Goal: Transaction & Acquisition: Purchase product/service

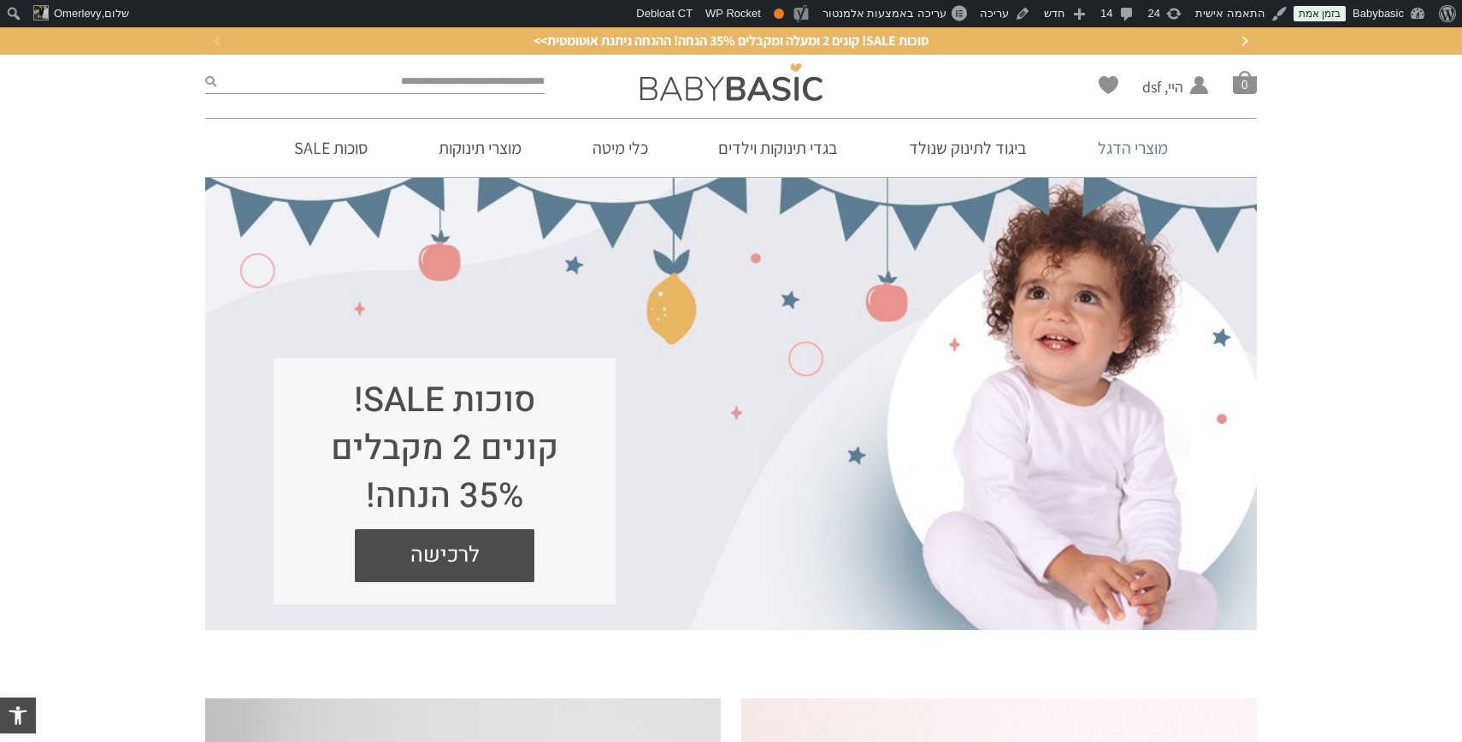
click at [1126, 157] on link "מוצרי הדגל" at bounding box center [1132, 148] width 121 height 58
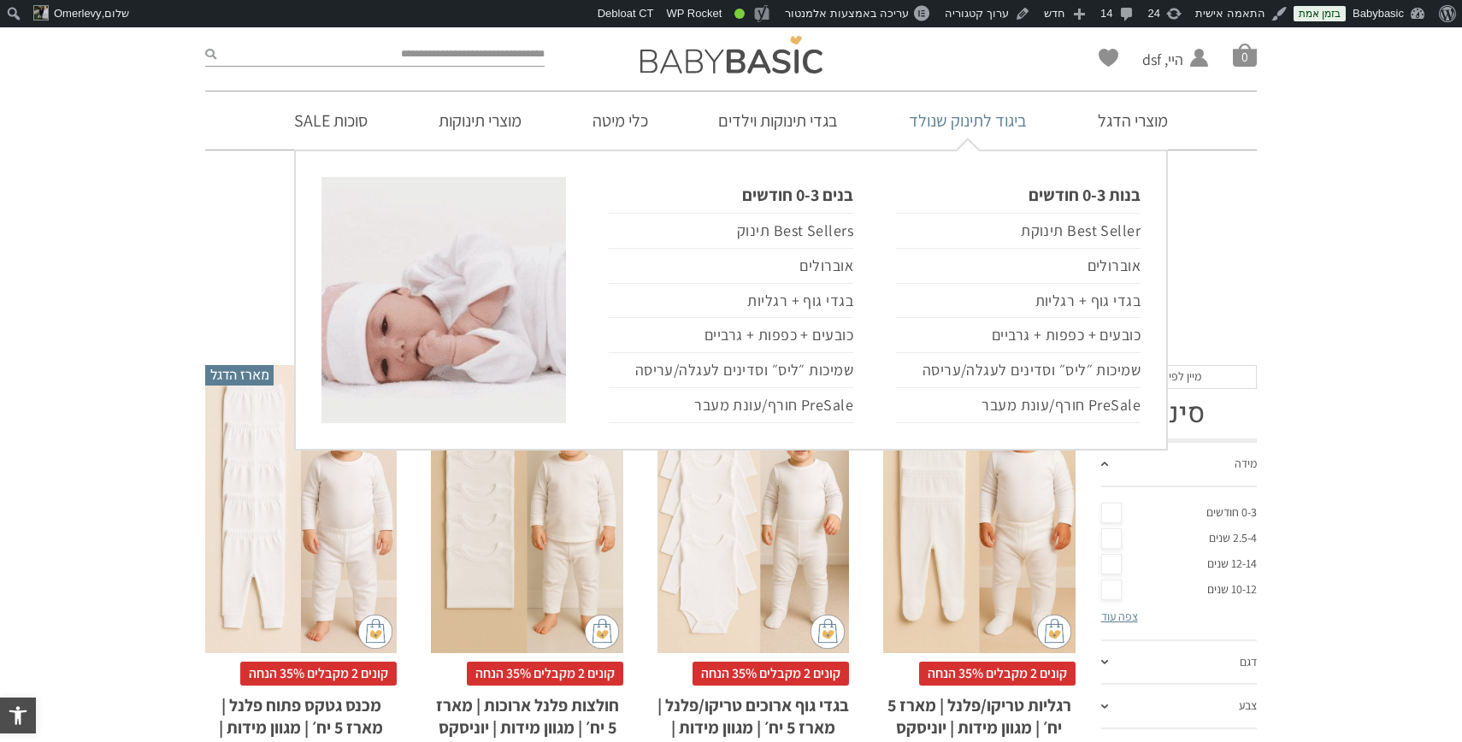
click at [964, 121] on link "ביגוד לתינוק שנולד" at bounding box center [967, 120] width 169 height 58
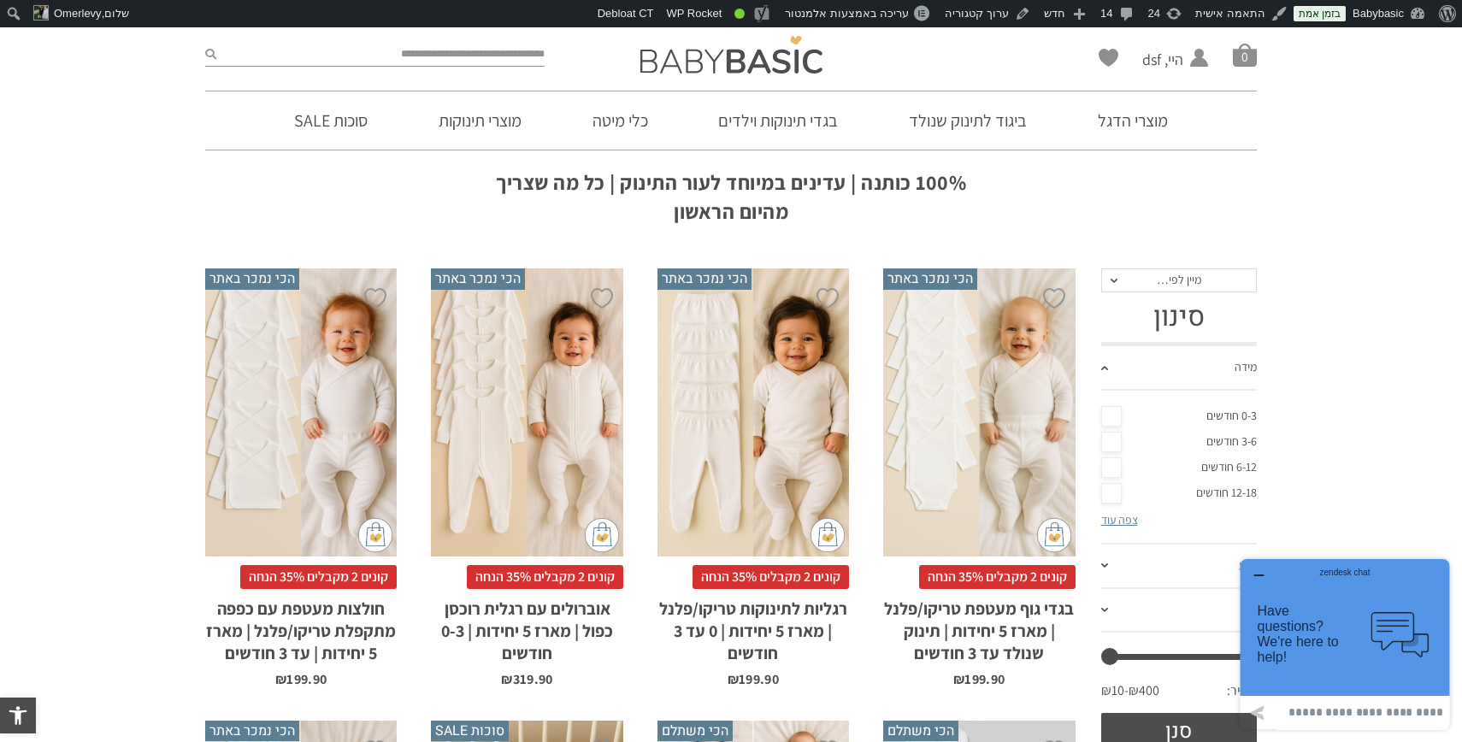
click at [762, 416] on div "x בחירת סוג בד טריקו (עונת מעבר/קיץ) פלנל (חורף)" at bounding box center [754, 412] width 192 height 288
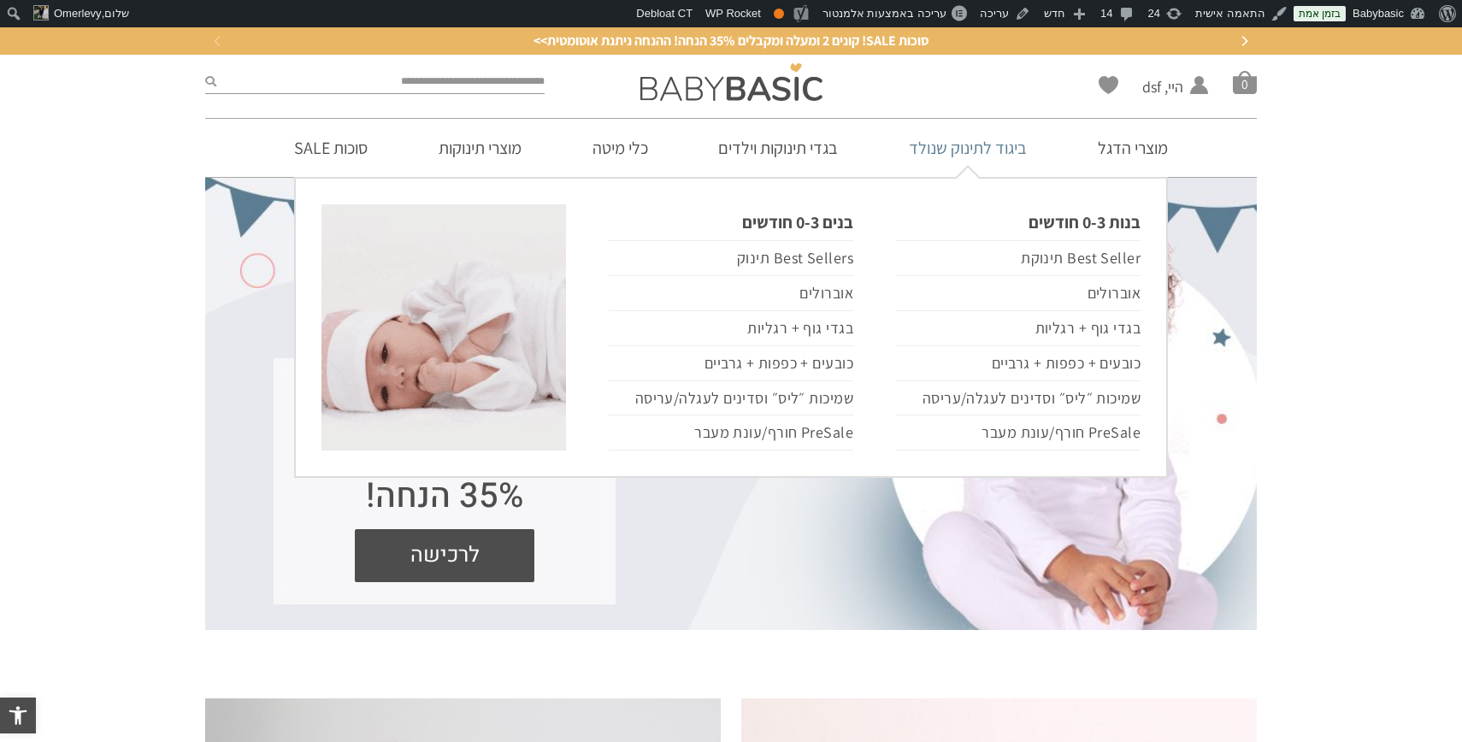
click at [955, 157] on link "ביגוד לתינוק שנולד" at bounding box center [967, 148] width 169 height 58
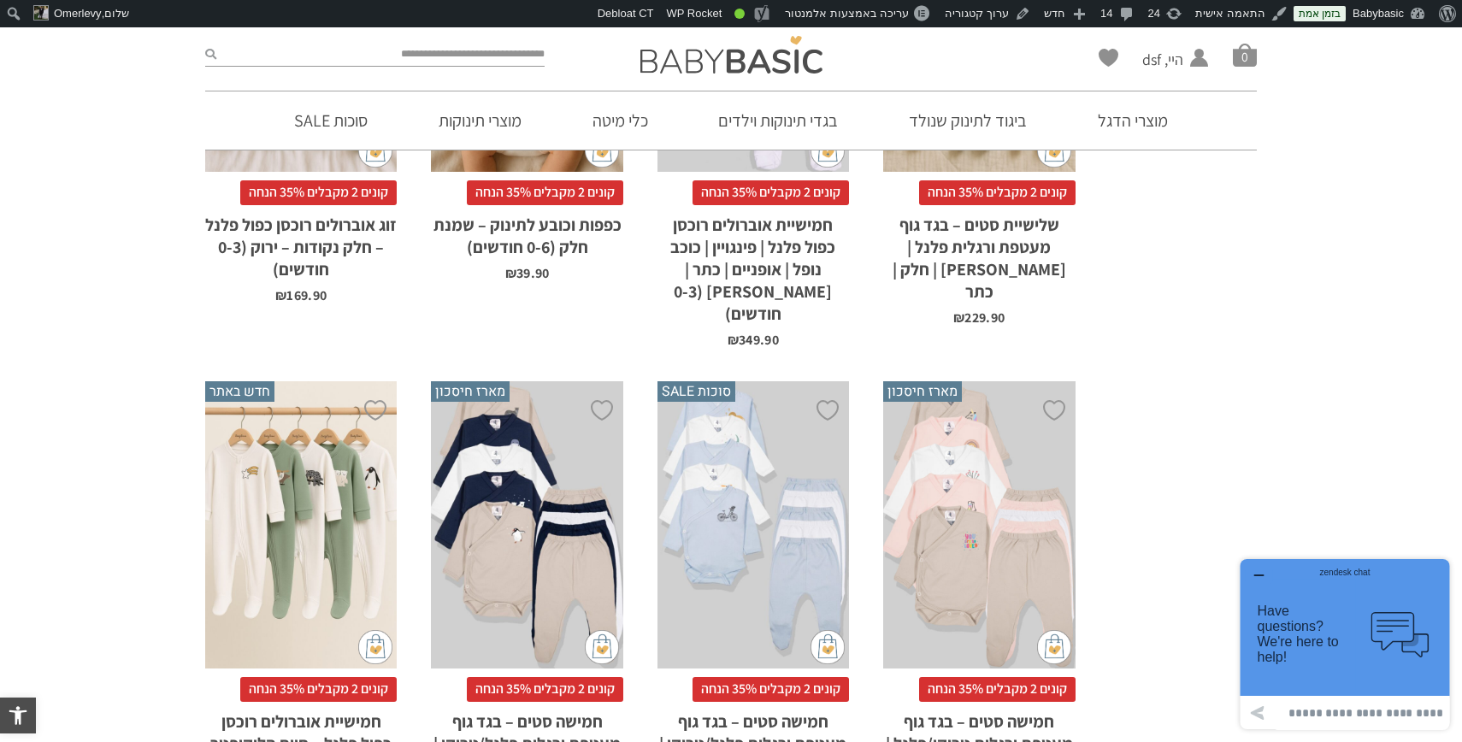
scroll to position [2970, 0]
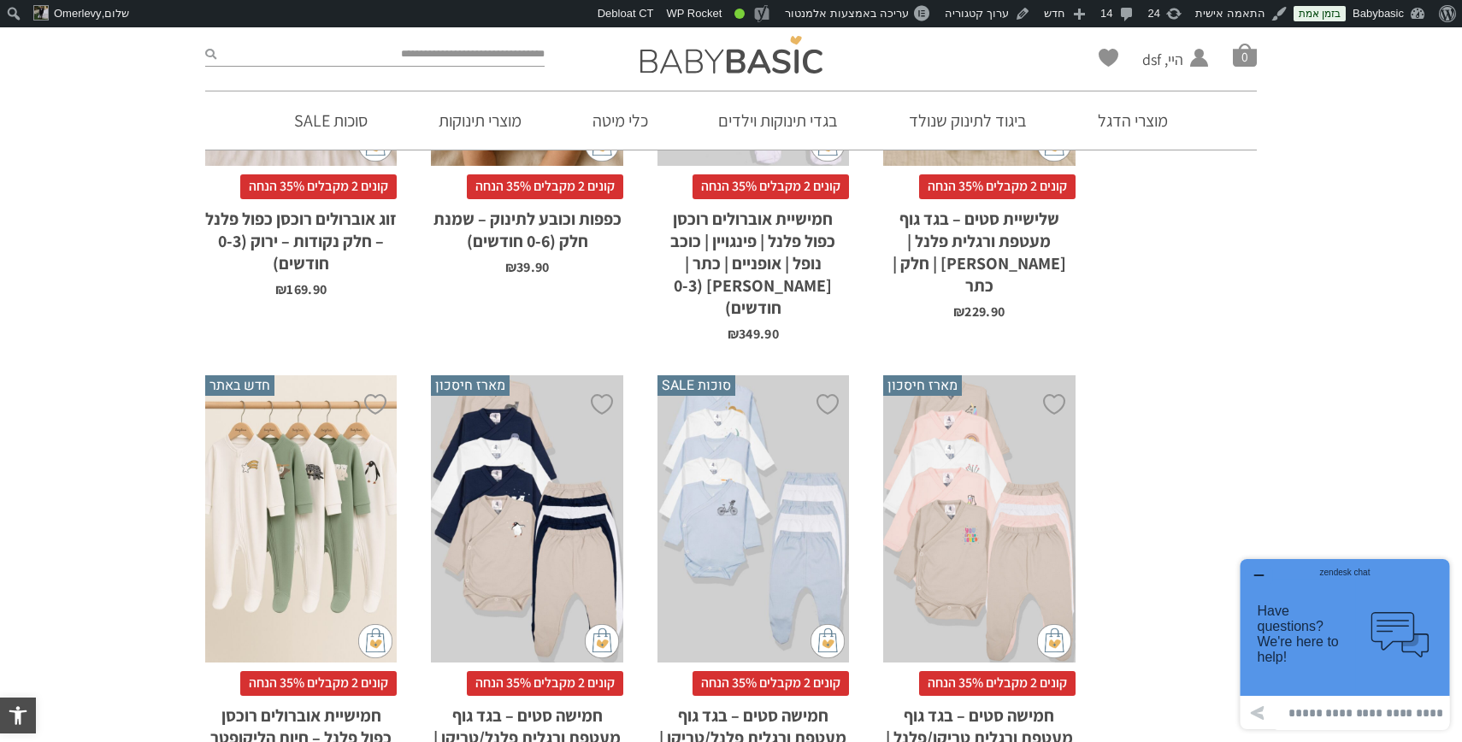
click at [309, 450] on div "x בחירת מידה 0-3m 3-6m 6-12m" at bounding box center [301, 519] width 192 height 288
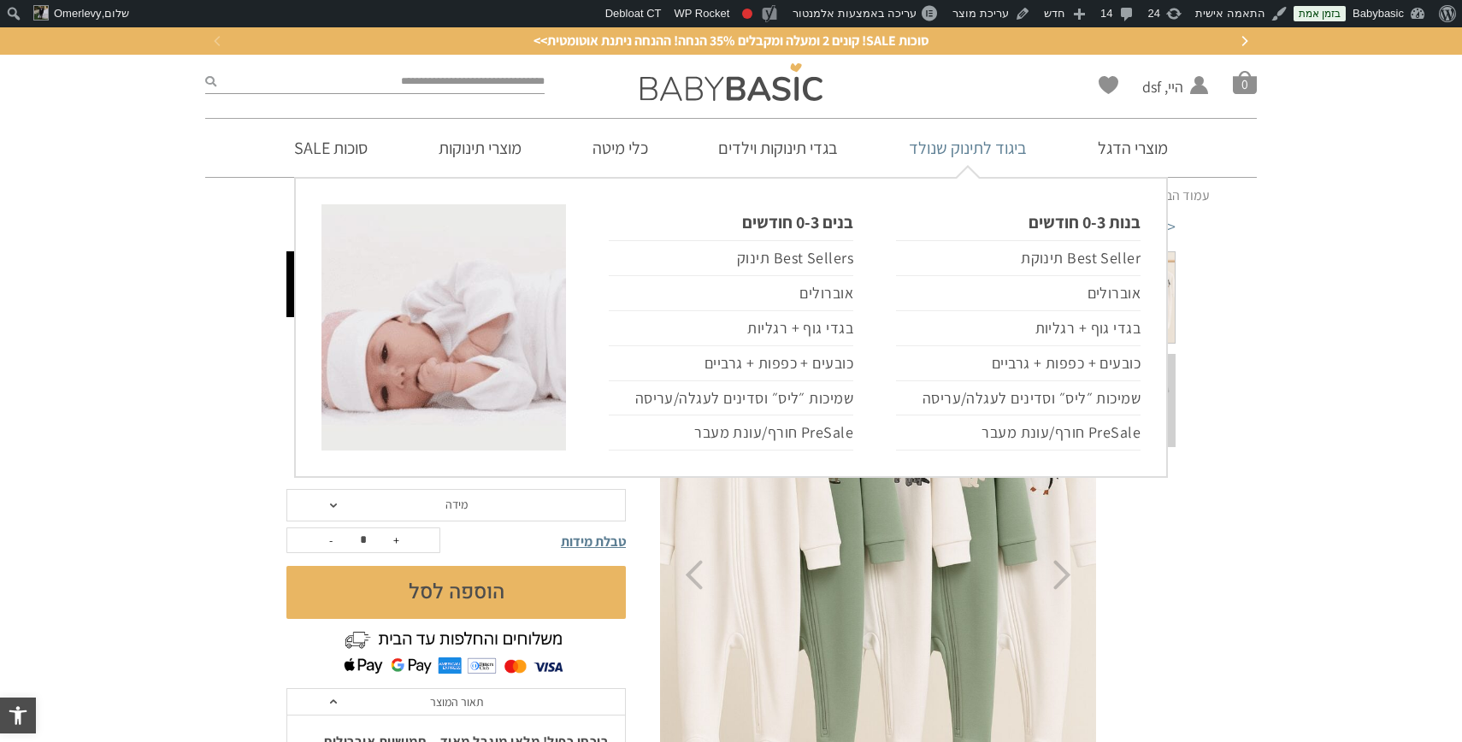
click at [989, 146] on link "ביגוד לתינוק שנולד" at bounding box center [967, 148] width 169 height 58
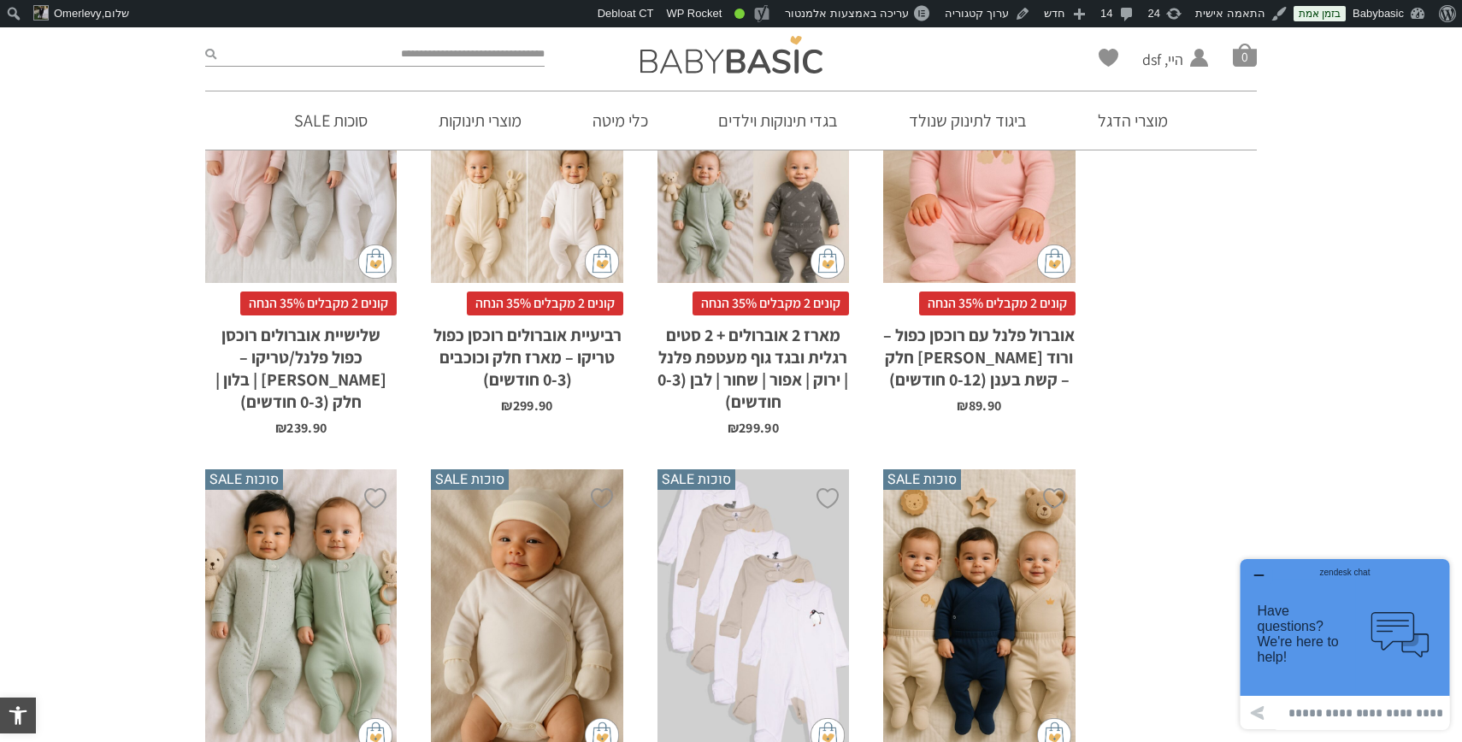
click at [948, 202] on div "x בחירת מידה 0-3m 3-6m 6-12m" at bounding box center [979, 139] width 192 height 288
